Goal: Task Accomplishment & Management: Manage account settings

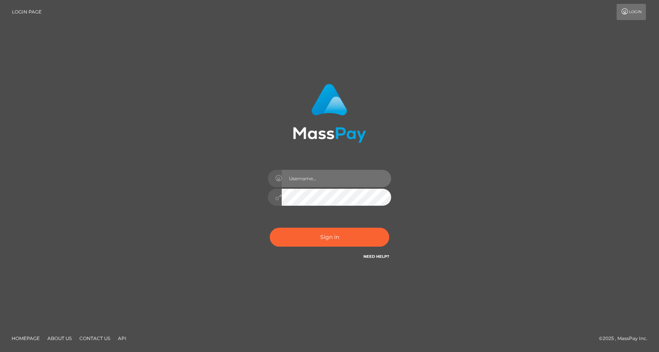
click at [339, 179] on input "text" at bounding box center [337, 178] width 110 height 17
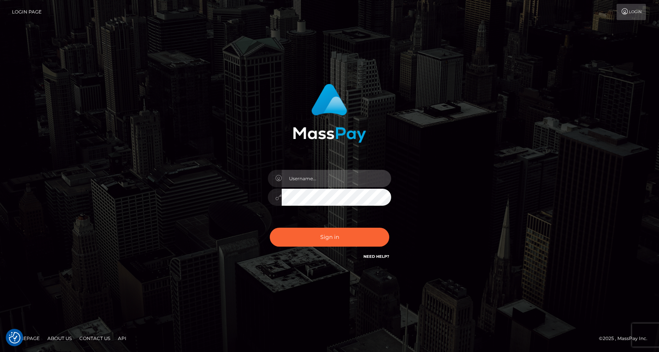
click at [0, 351] on com-1password-button at bounding box center [0, 352] width 0 height 0
type input "[PERSON_NAME].fanvue"
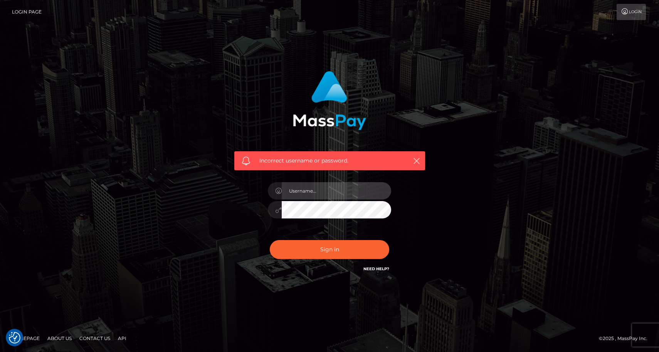
click at [325, 197] on input "text" at bounding box center [337, 190] width 110 height 17
type input "[PERSON_NAME].fanvue"
